Goal: Information Seeking & Learning: Learn about a topic

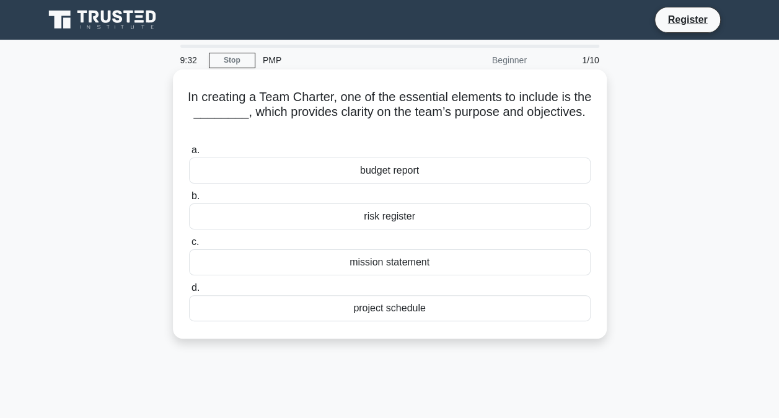
click at [390, 260] on div "mission statement" at bounding box center [389, 262] width 401 height 26
click at [189, 246] on input "c. mission statement" at bounding box center [189, 242] width 0 height 8
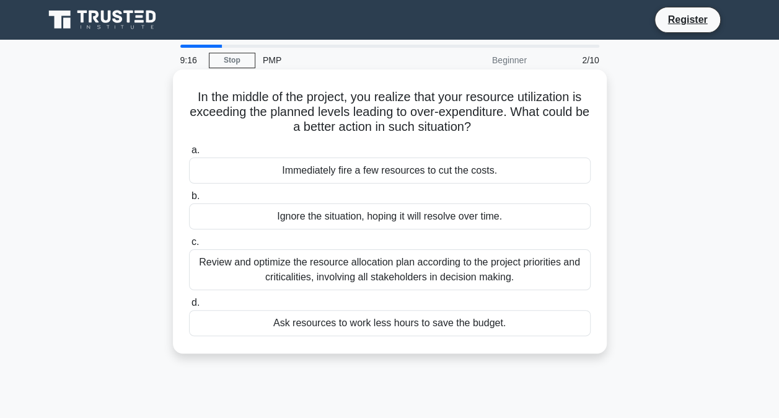
click at [401, 266] on div "Review and optimize the resource allocation plan according to the project prior…" at bounding box center [389, 269] width 401 height 41
click at [189, 246] on input "c. Review and optimize the resource allocation plan according to the project pr…" at bounding box center [189, 242] width 0 height 8
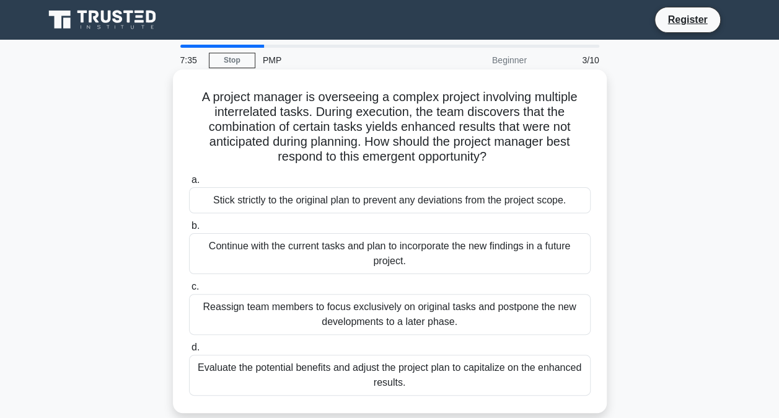
click at [357, 378] on div "Evaluate the potential benefits and adjust the project plan to capitalize on th…" at bounding box center [389, 374] width 401 height 41
click at [189, 351] on input "d. Evaluate the potential benefits and adjust the project plan to capitalize on…" at bounding box center [189, 347] width 0 height 8
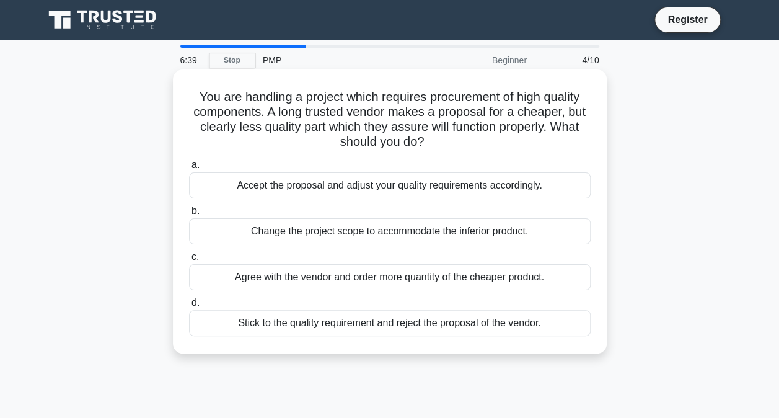
click at [359, 236] on div "Change the project scope to accommodate the inferior product." at bounding box center [389, 231] width 401 height 26
click at [189, 215] on input "b. Change the project scope to accommodate the inferior product." at bounding box center [189, 211] width 0 height 8
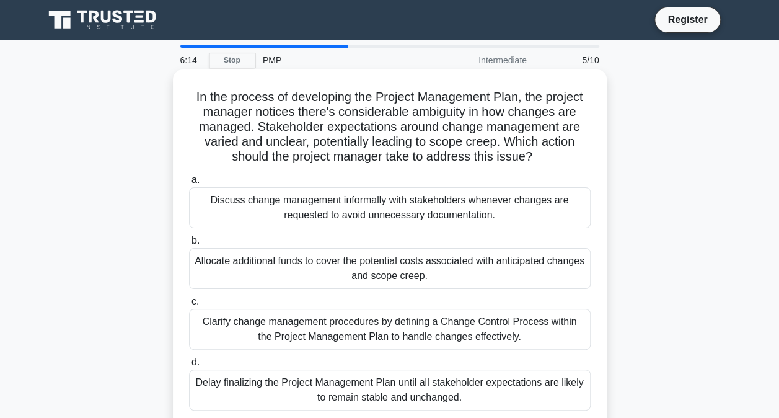
drag, startPoint x: 359, startPoint y: 236, endPoint x: 343, endPoint y: 244, distance: 17.5
click at [343, 244] on label "b. Allocate additional funds to cover the potential costs associated with antic…" at bounding box center [389, 261] width 401 height 56
click at [189, 244] on input "b. Allocate additional funds to cover the potential costs associated with antic…" at bounding box center [189, 241] width 0 height 8
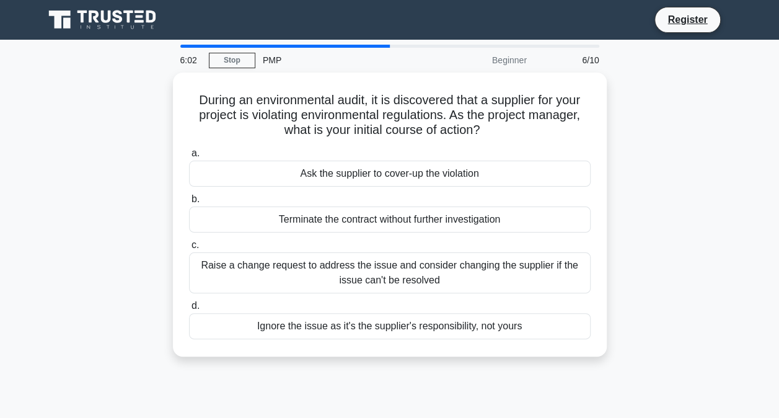
click at [370, 46] on div at bounding box center [284, 46] width 209 height 3
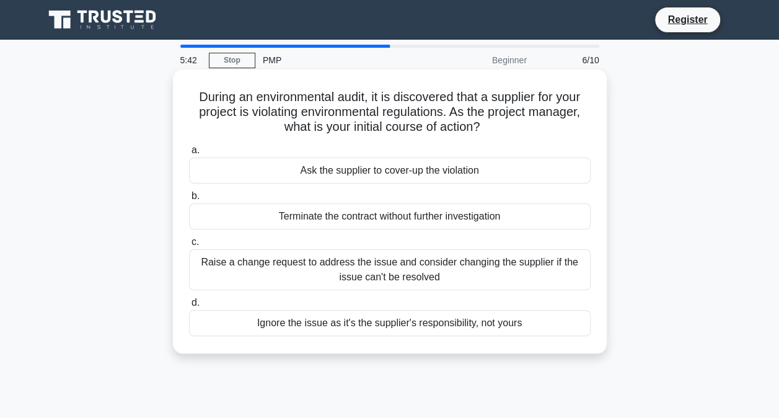
click at [397, 277] on div "Raise a change request to address the issue and consider changing the supplier …" at bounding box center [389, 269] width 401 height 41
click at [189, 246] on input "c. Raise a change request to address the issue and consider changing the suppli…" at bounding box center [189, 242] width 0 height 8
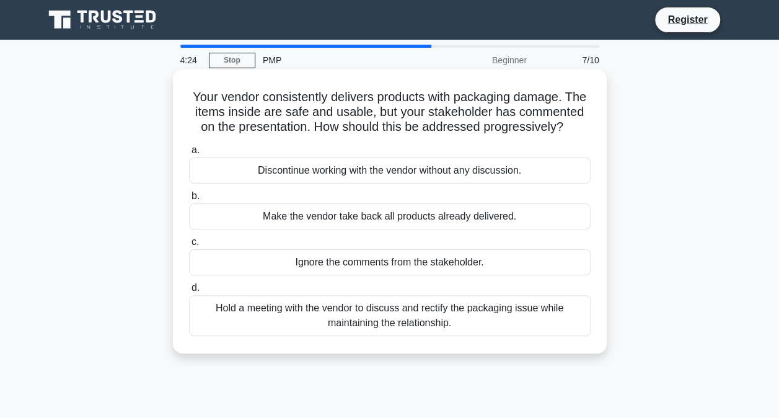
click at [369, 324] on div "Hold a meeting with the vendor to discuss and rectify the packaging issue while…" at bounding box center [389, 315] width 401 height 41
click at [189, 292] on input "d. Hold a meeting with the vendor to discuss and rectify the packaging issue wh…" at bounding box center [189, 288] width 0 height 8
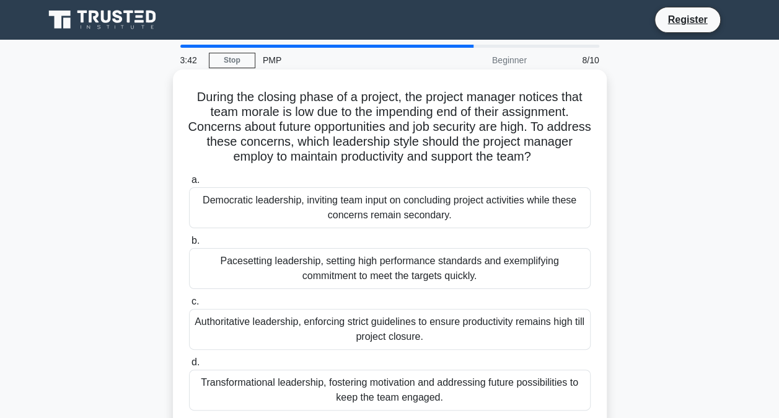
click at [392, 382] on div "Transformational leadership, fostering motivation and addressing future possibi…" at bounding box center [389, 389] width 401 height 41
click at [189, 366] on input "d. Transformational leadership, fostering motivation and addressing future poss…" at bounding box center [189, 362] width 0 height 8
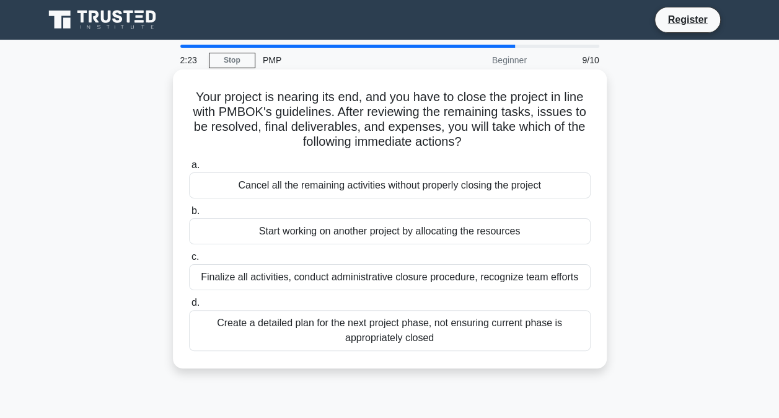
click at [335, 278] on div "Finalize all activities, conduct administrative closure procedure, recognize te…" at bounding box center [389, 277] width 401 height 26
click at [189, 261] on input "c. Finalize all activities, conduct administrative closure procedure, recognize…" at bounding box center [189, 257] width 0 height 8
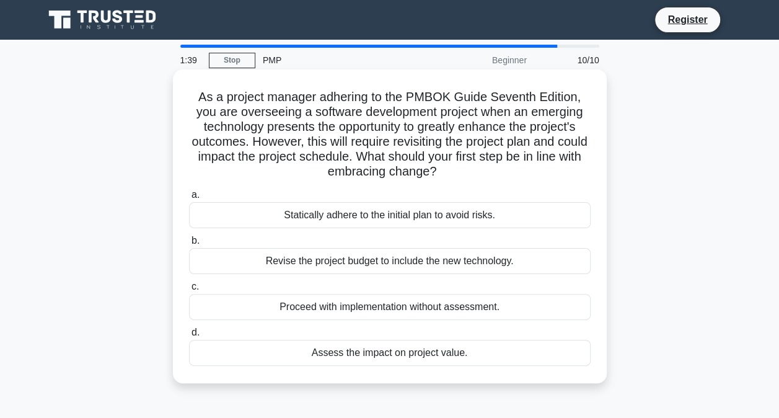
click at [441, 359] on div "Assess the impact on project value." at bounding box center [389, 352] width 401 height 26
click at [189, 336] on input "d. Assess the impact on project value." at bounding box center [189, 332] width 0 height 8
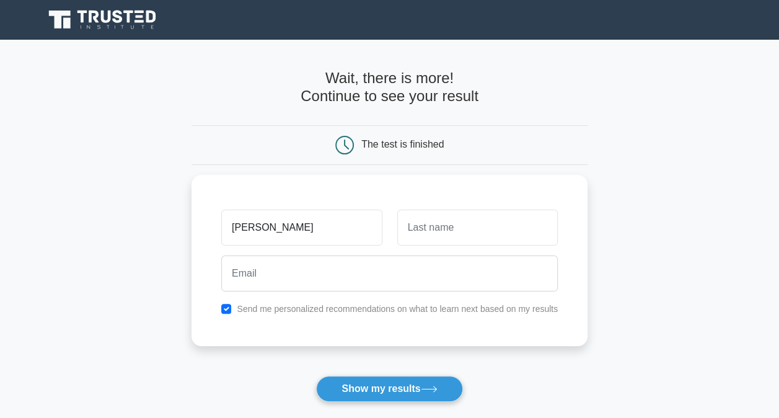
type input "[PERSON_NAME]"
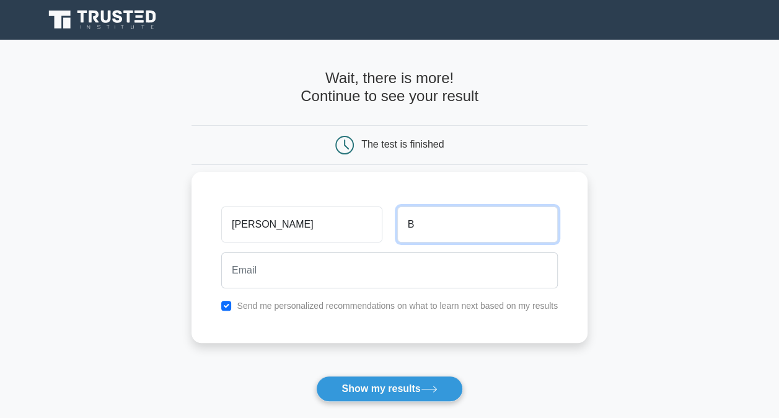
type input "B"
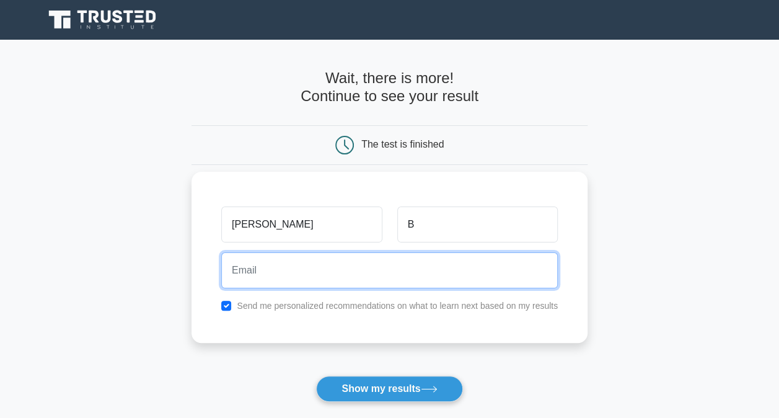
click at [340, 255] on input "email" at bounding box center [389, 270] width 336 height 36
type input "[PERSON_NAME][DOMAIN_NAME][EMAIL_ADDRESS][DOMAIN_NAME]"
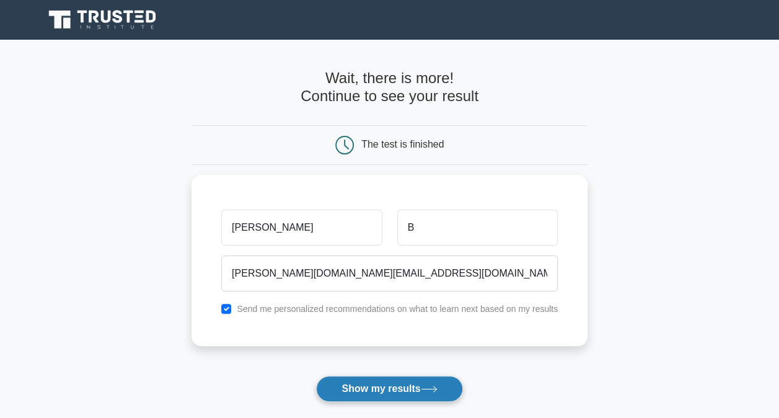
click at [379, 394] on button "Show my results" at bounding box center [389, 388] width 146 height 26
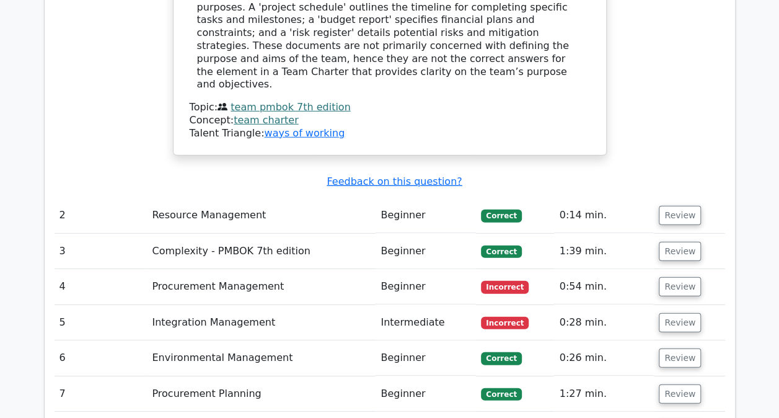
scroll to position [1630, 0]
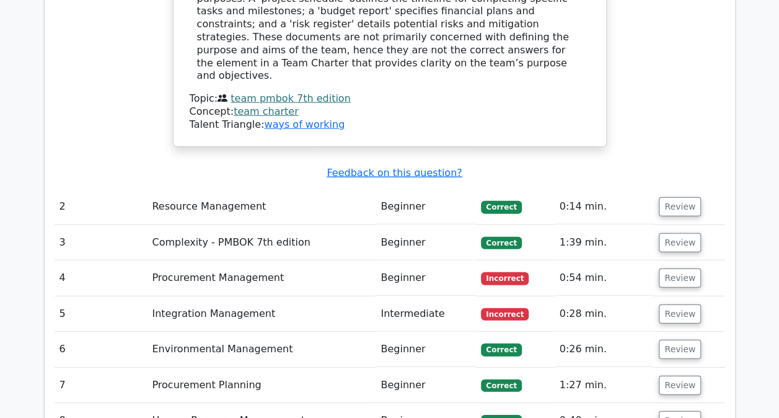
click at [219, 260] on td "Procurement Management" at bounding box center [261, 277] width 229 height 35
click at [674, 268] on button "Review" at bounding box center [680, 277] width 42 height 19
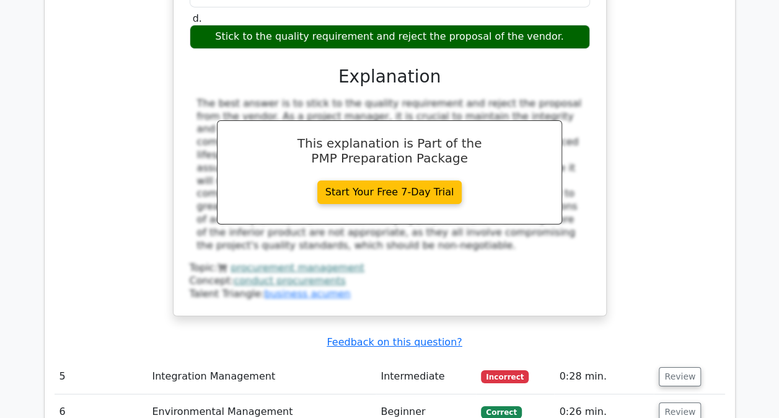
scroll to position [2155, 0]
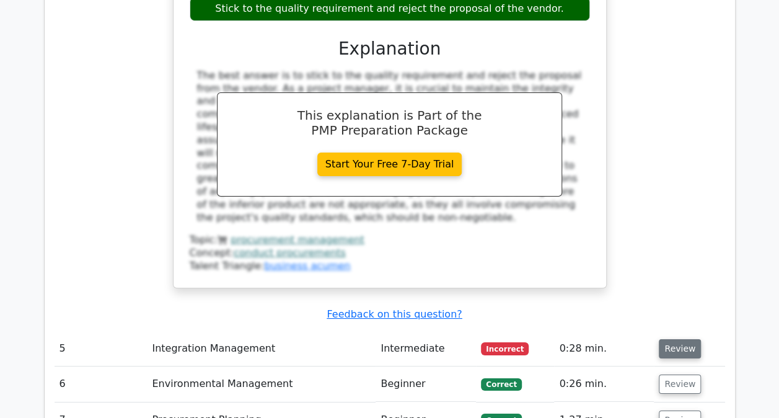
click at [676, 339] on button "Review" at bounding box center [680, 348] width 42 height 19
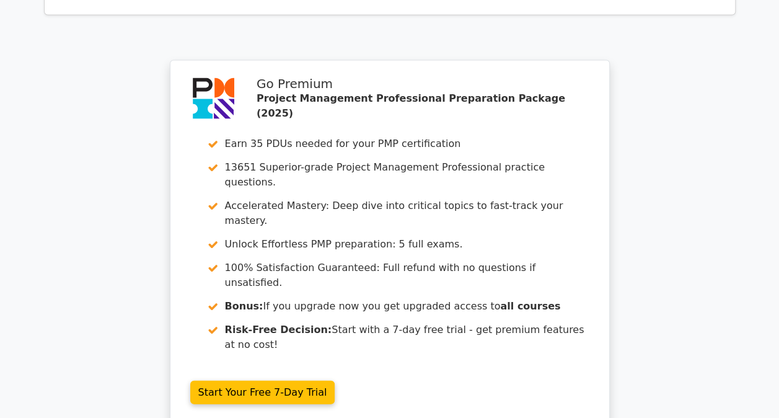
scroll to position [3487, 0]
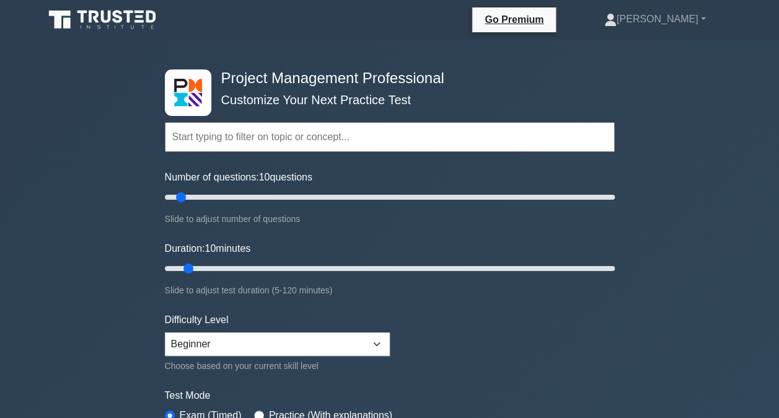
click at [292, 144] on input "text" at bounding box center [390, 137] width 450 height 30
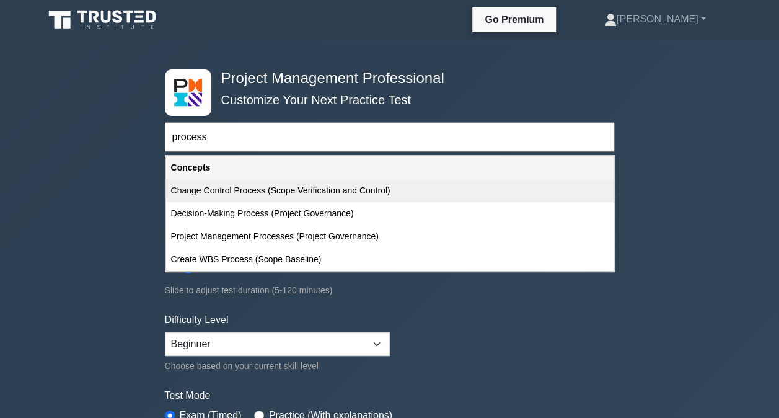
click at [294, 191] on div "Change Control Process (Scope Verification and Control)" at bounding box center [389, 190] width 447 height 23
type input "Change Control Process (Scope Verification and Control)"
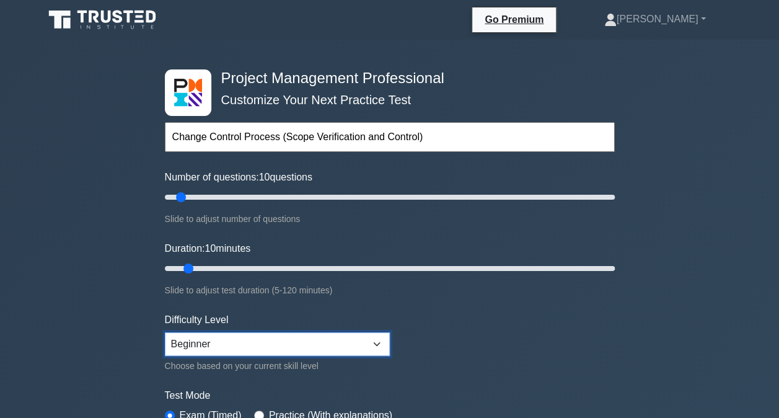
click at [383, 335] on select "Beginner Intermediate Expert" at bounding box center [277, 344] width 225 height 24
select select "intermediate"
click at [165, 332] on select "Beginner Intermediate Expert" at bounding box center [277, 344] width 225 height 24
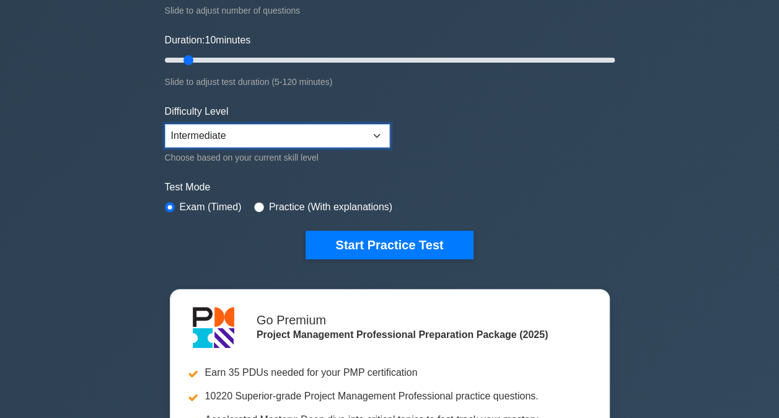
scroll to position [209, 0]
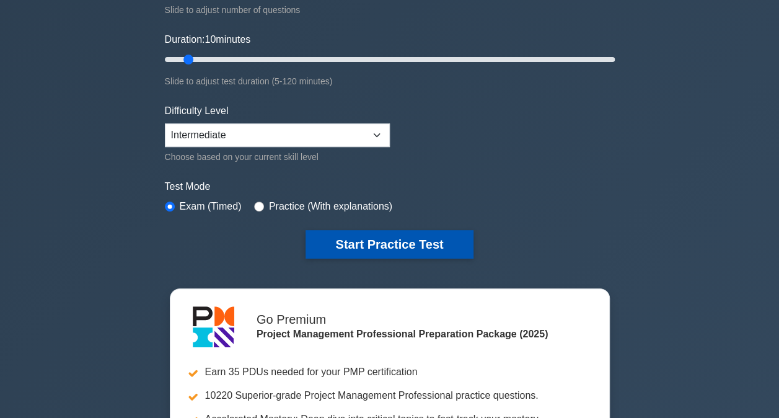
click at [378, 235] on button "Start Practice Test" at bounding box center [388, 244] width 167 height 28
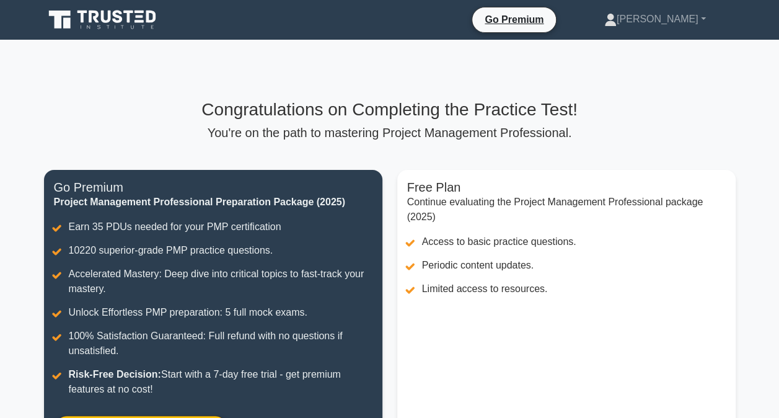
click at [612, 147] on div "Congratulations on Completing the Practice Test! You're on the path to masterin…" at bounding box center [390, 287] width 706 height 377
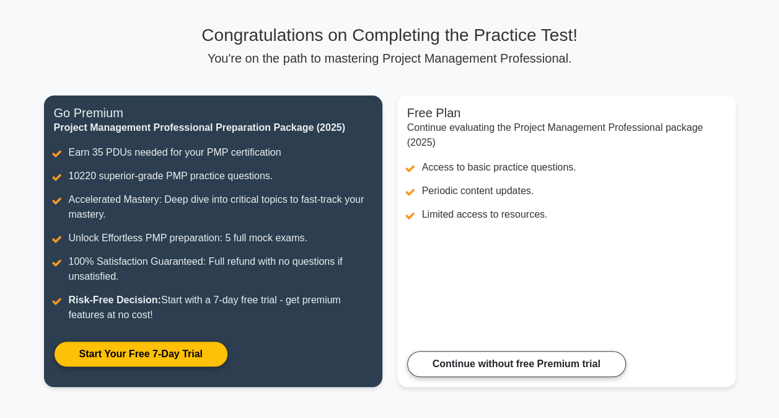
scroll to position [99, 0]
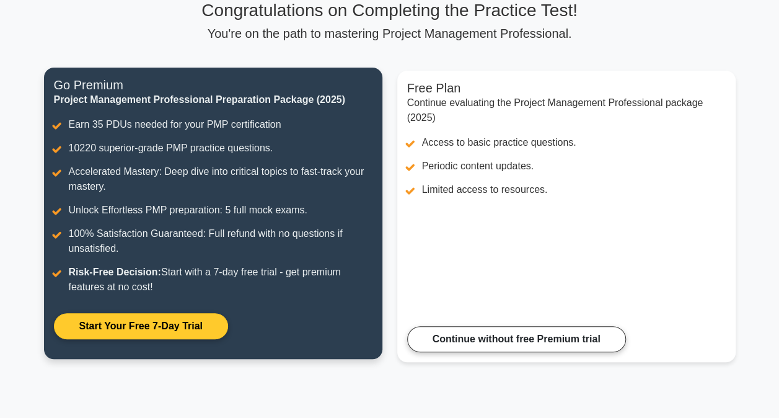
click at [156, 331] on link "Start Your Free 7-Day Trial" at bounding box center [141, 326] width 174 height 26
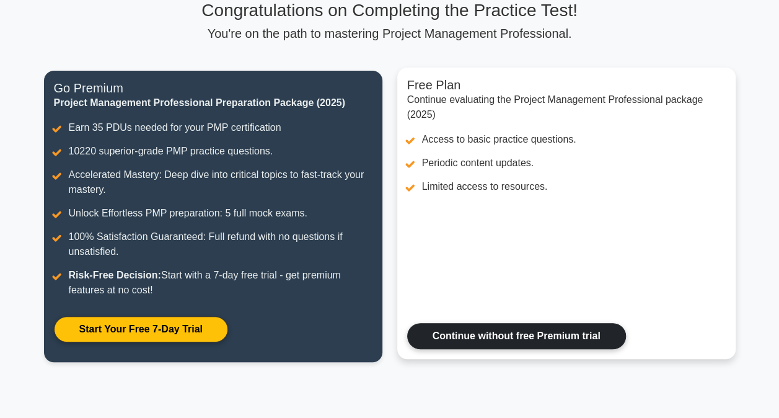
click at [478, 336] on link "Continue without free Premium trial" at bounding box center [516, 336] width 219 height 26
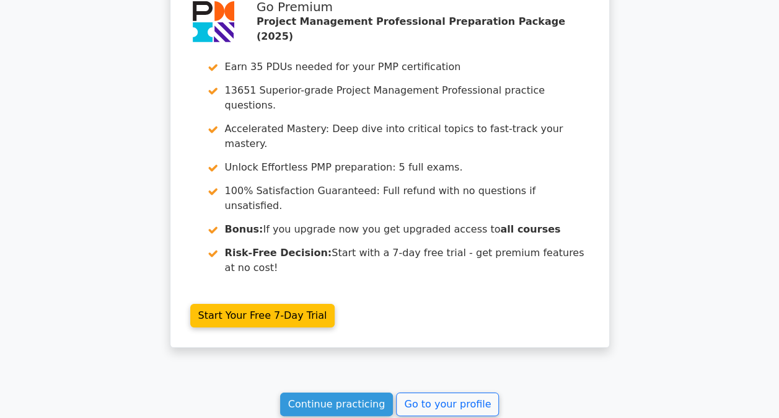
scroll to position [2225, 0]
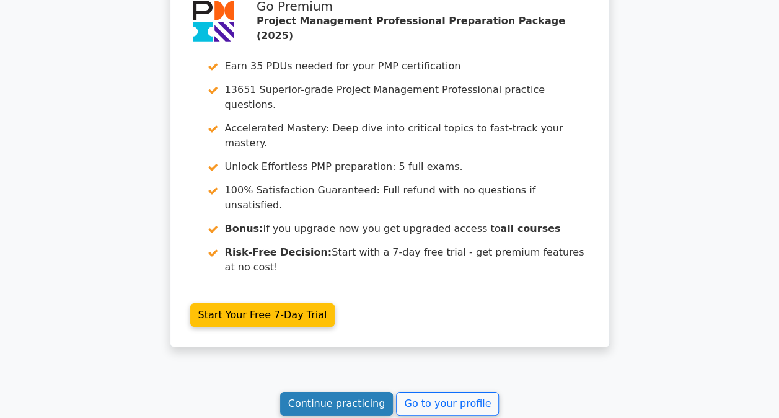
click at [310, 392] on link "Continue practicing" at bounding box center [336, 404] width 113 height 24
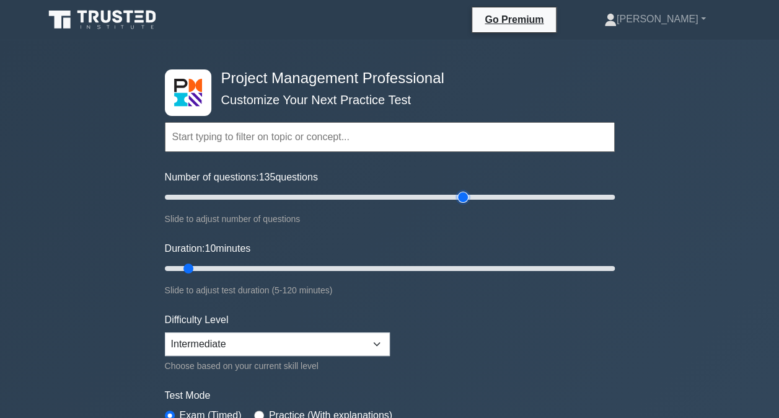
click at [458, 196] on input "Number of questions: 135 questions" at bounding box center [390, 197] width 450 height 15
click at [564, 195] on input "Number of questions: 180 questions" at bounding box center [390, 197] width 450 height 15
click at [587, 195] on input "Number of questions: 190 questions" at bounding box center [390, 197] width 450 height 15
click at [600, 195] on input "Number of questions: 195 questions" at bounding box center [390, 197] width 450 height 15
type input "200"
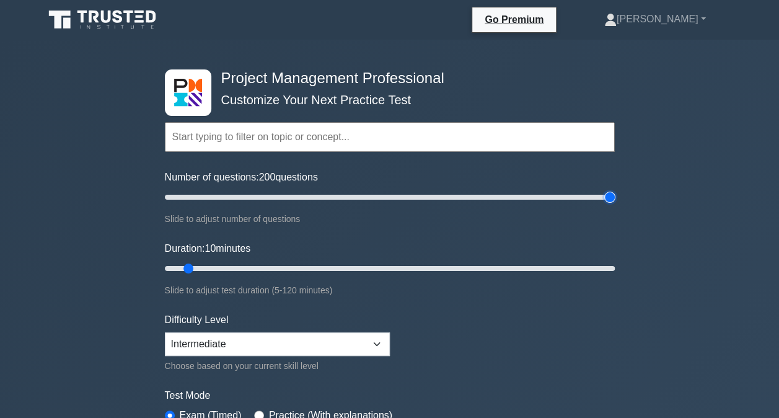
click at [610, 196] on input "Number of questions: 200 questions" at bounding box center [390, 197] width 450 height 15
type input "120"
click at [607, 268] on input "Duration: 120 minutes" at bounding box center [390, 268] width 450 height 15
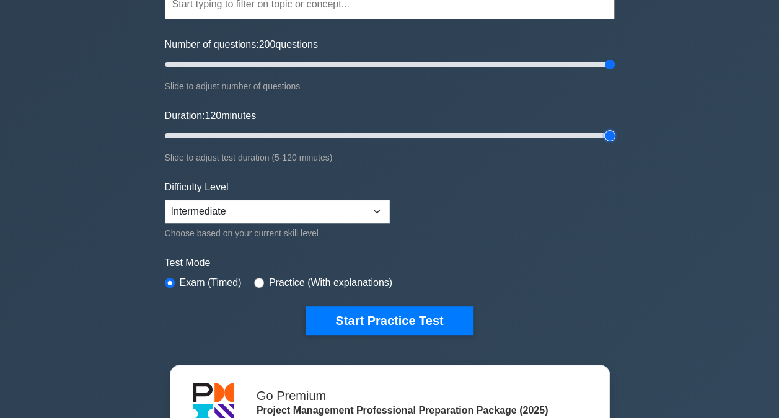
scroll to position [83, 0]
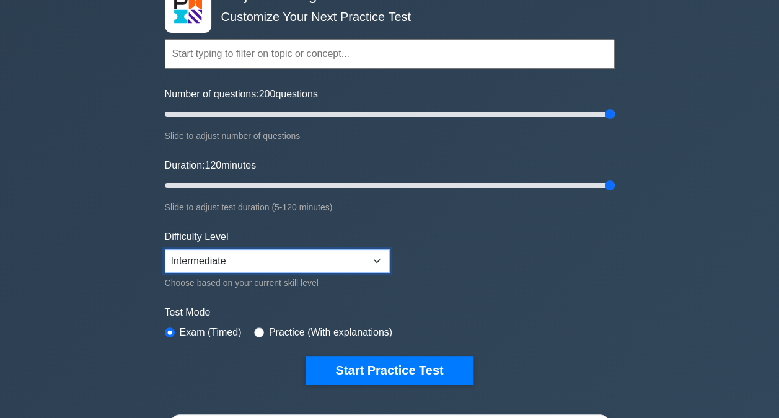
click at [346, 265] on select "Beginner Intermediate Expert" at bounding box center [277, 261] width 225 height 24
select select "beginner"
click at [165, 249] on select "Beginner Intermediate Expert" at bounding box center [277, 261] width 225 height 24
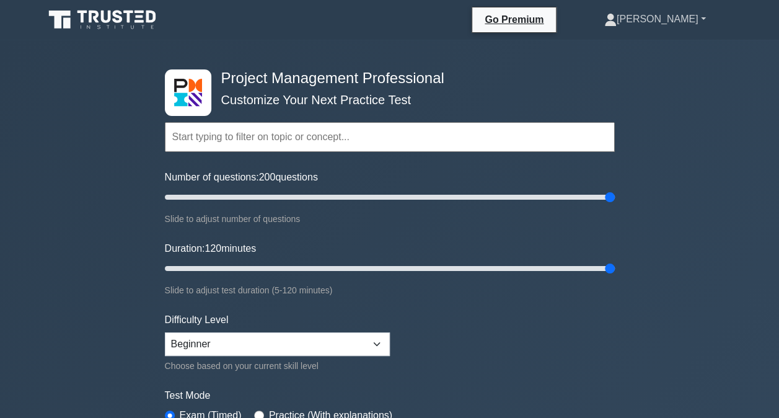
click at [675, 17] on link "[PERSON_NAME]" at bounding box center [654, 19] width 161 height 25
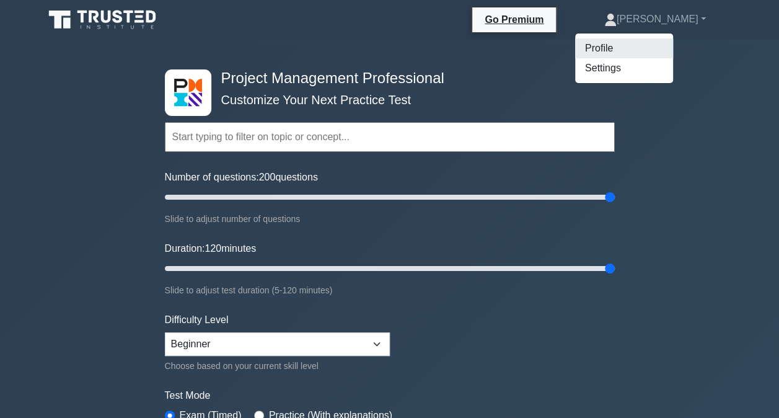
click at [654, 48] on link "Profile" at bounding box center [624, 48] width 98 height 20
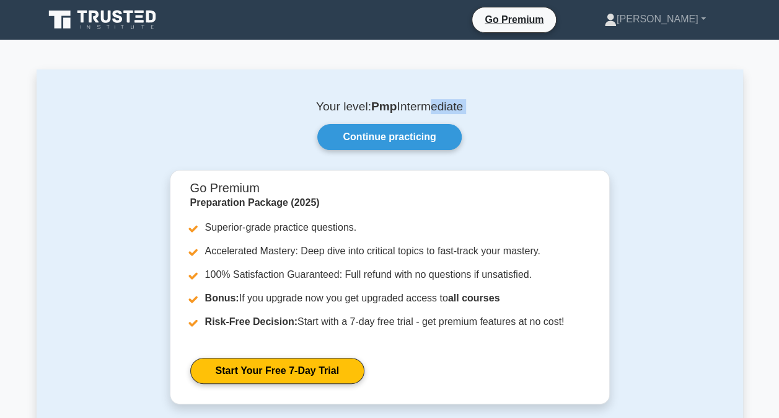
drag, startPoint x: 422, startPoint y: 112, endPoint x: 509, endPoint y: 131, distance: 88.2
click at [509, 131] on div "Your level: Pmp Intermediate Continue practicing Go Premium Preparation Package…" at bounding box center [390, 336] width 706 height 535
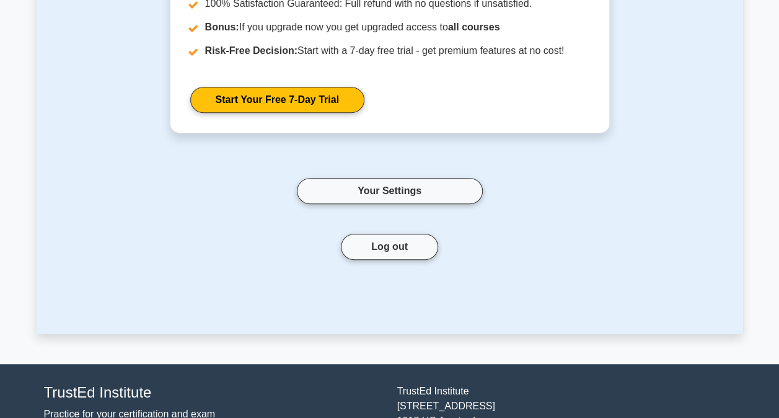
scroll to position [251, 0]
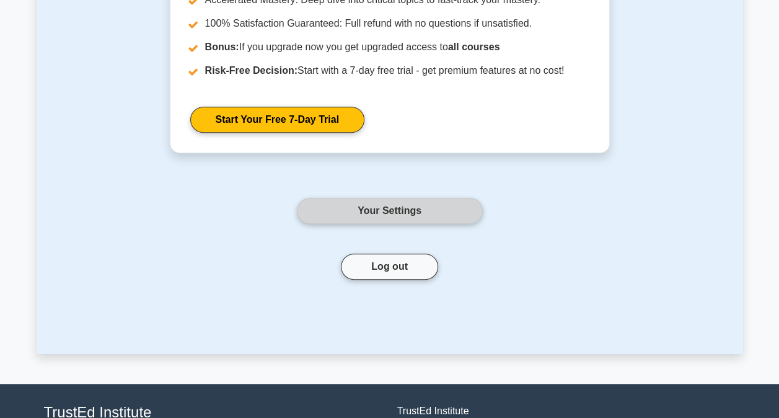
click at [403, 209] on link "Your Settings" at bounding box center [390, 211] width 186 height 26
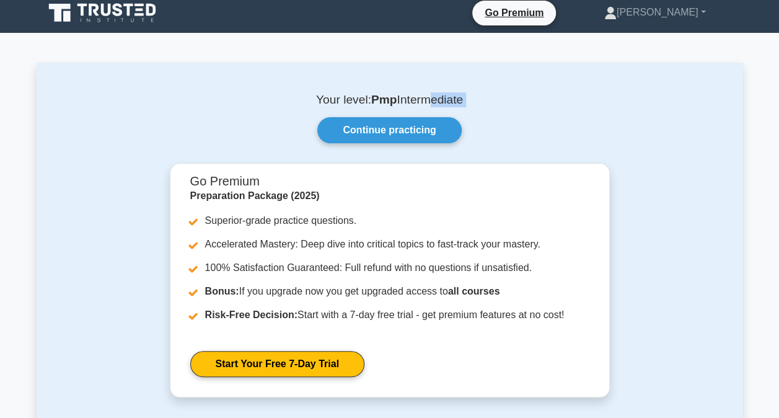
scroll to position [0, 0]
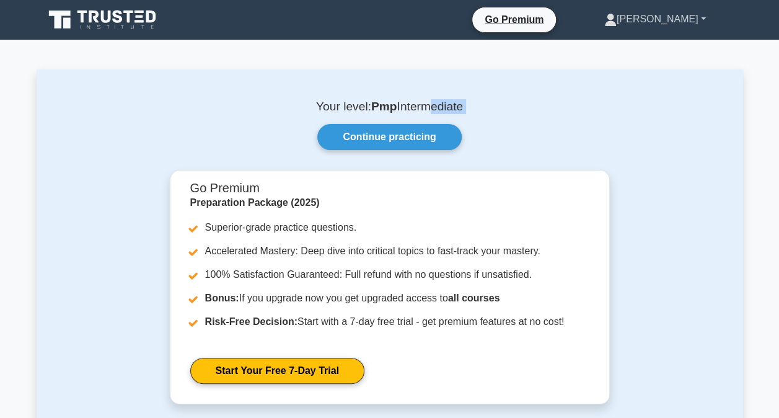
click at [679, 11] on link "[PERSON_NAME]" at bounding box center [654, 19] width 161 height 25
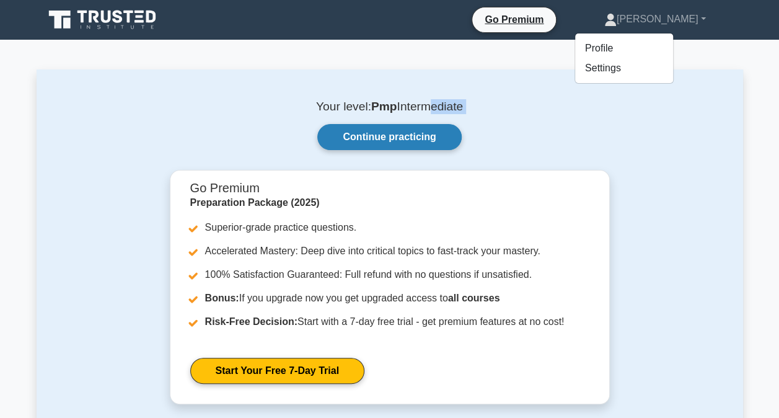
click at [394, 145] on link "Continue practicing" at bounding box center [389, 137] width 144 height 26
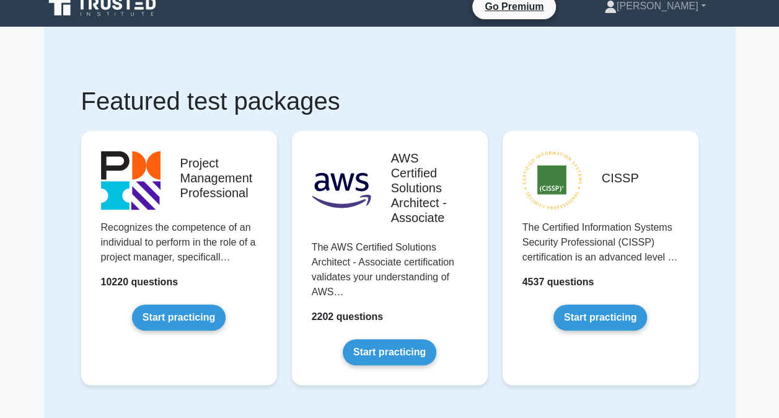
scroll to position [25, 0]
